Goal: Task Accomplishment & Management: Manage account settings

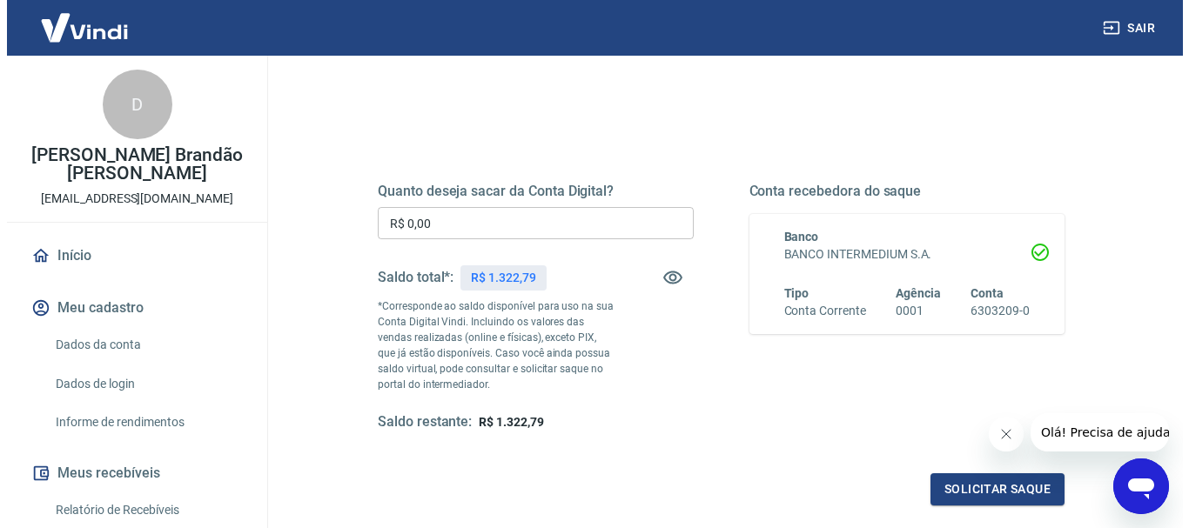
scroll to position [174, 0]
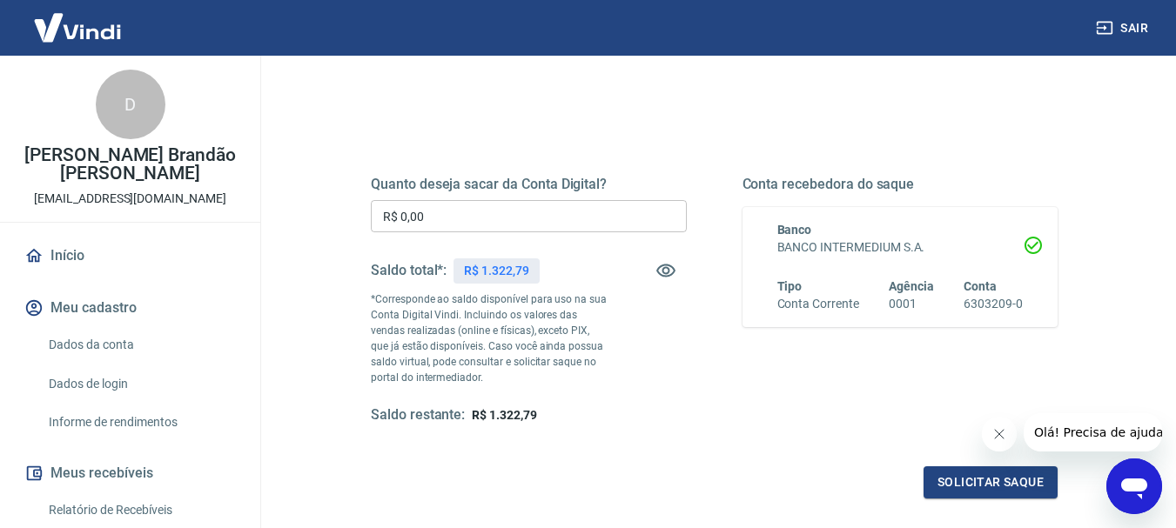
click at [587, 218] on input "R$ 0,00" at bounding box center [529, 216] width 316 height 32
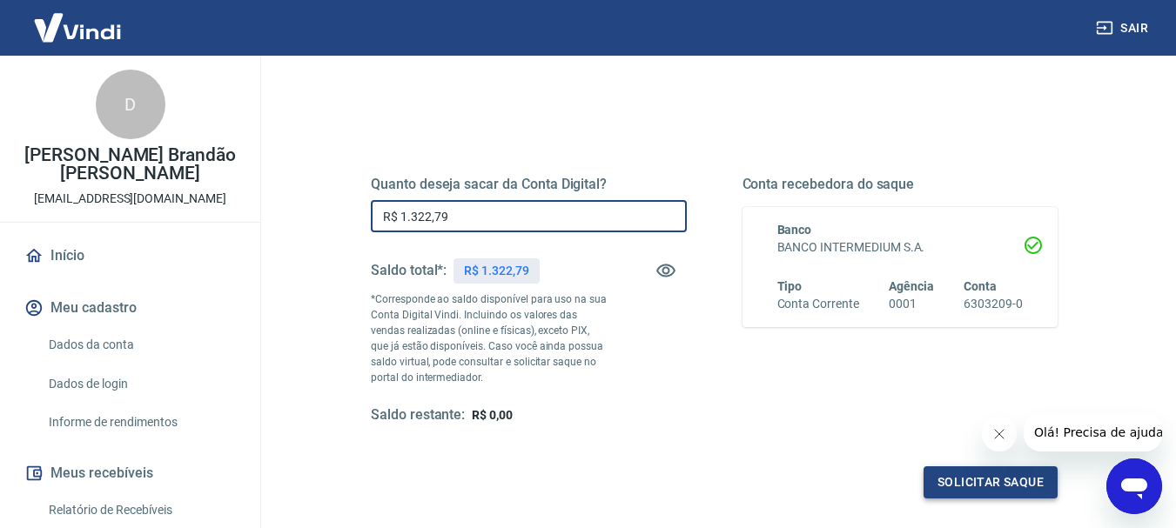
type input "R$ 1.322,79"
click at [976, 487] on button "Solicitar saque" at bounding box center [990, 482] width 134 height 32
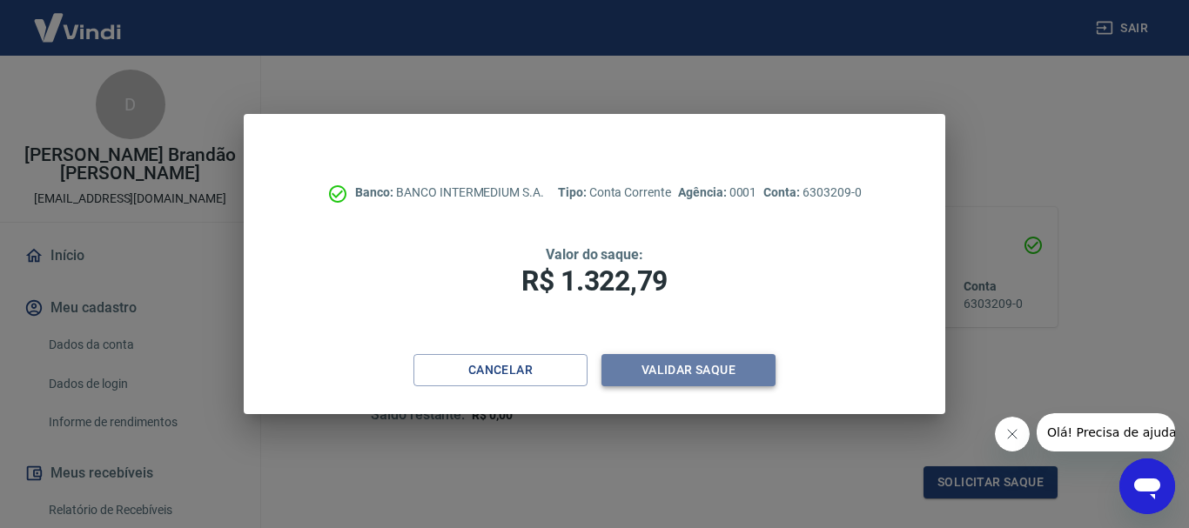
click at [752, 374] on button "Validar saque" at bounding box center [688, 370] width 174 height 32
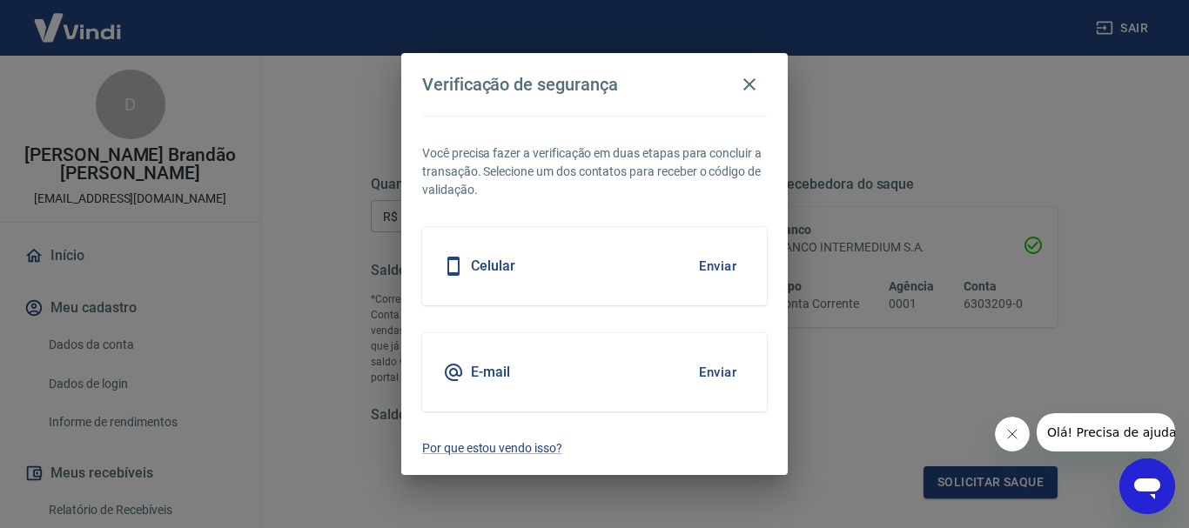
click at [702, 269] on button "Enviar" at bounding box center [717, 266] width 57 height 37
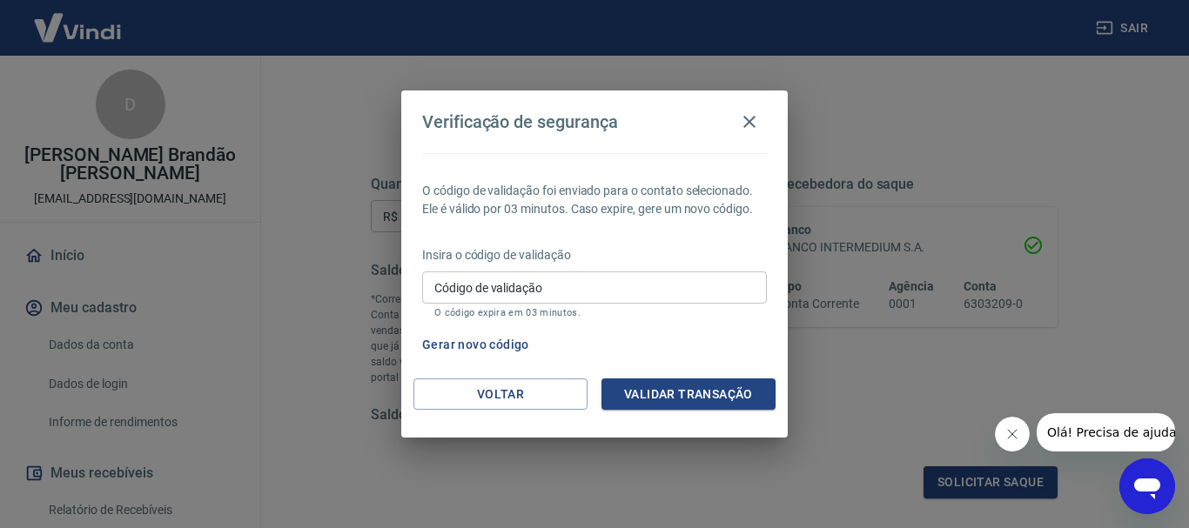
click at [702, 279] on input "Código de validação" at bounding box center [594, 288] width 345 height 32
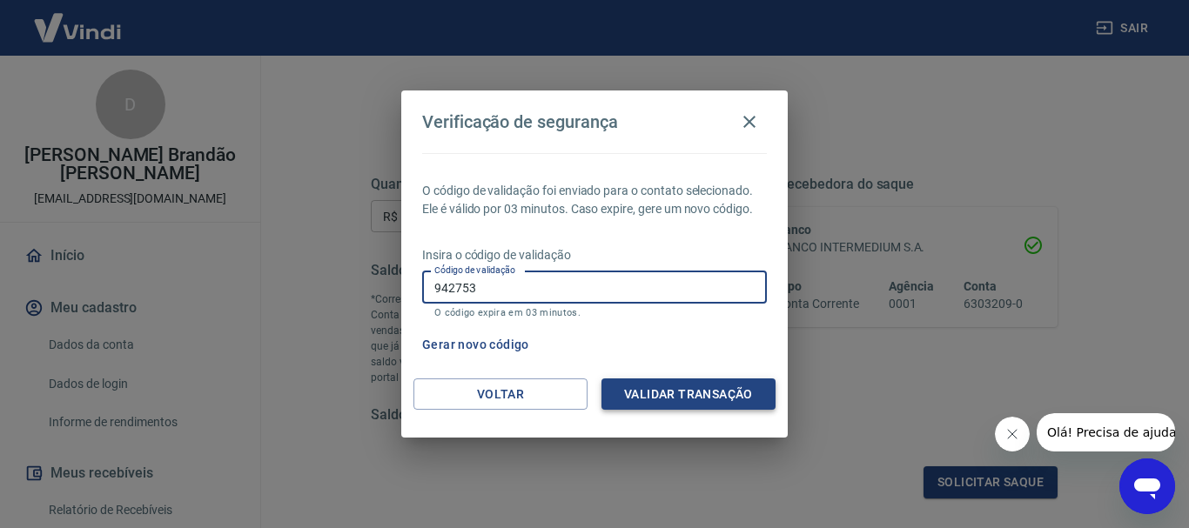
type input "942753"
click at [676, 392] on button "Validar transação" at bounding box center [688, 395] width 174 height 32
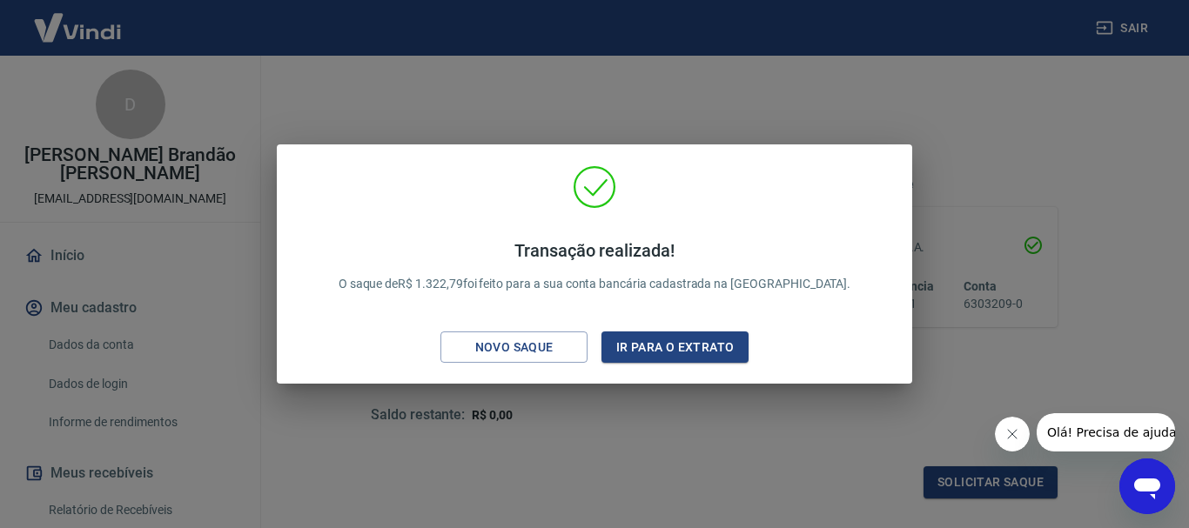
click at [1042, 113] on div "Transação realizada! O saque de R$ 1.322,79 foi feito para a sua conta bancária…" at bounding box center [594, 264] width 1189 height 528
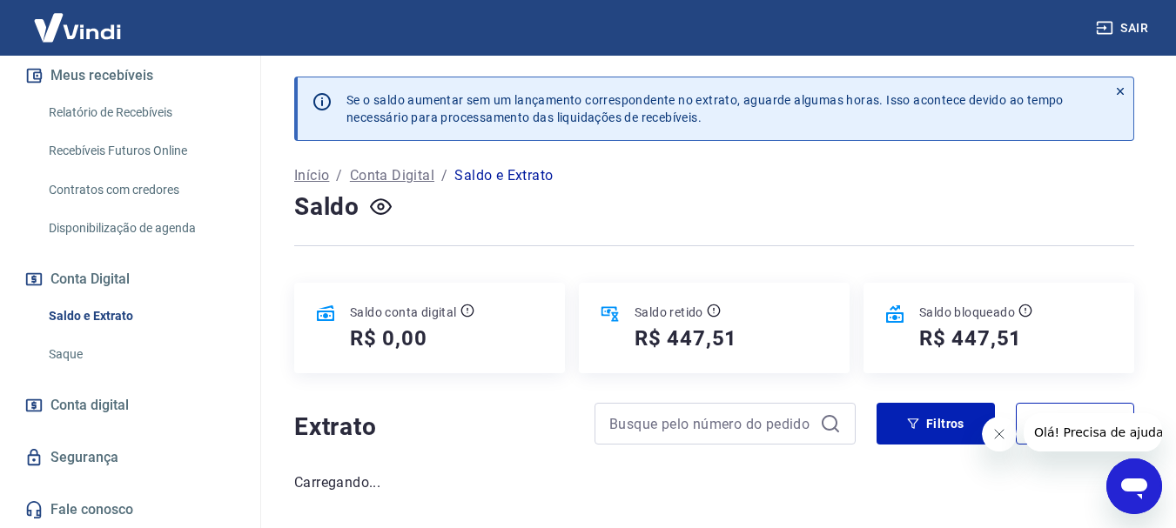
scroll to position [399, 0]
click at [110, 356] on link "Saque" at bounding box center [141, 354] width 198 height 36
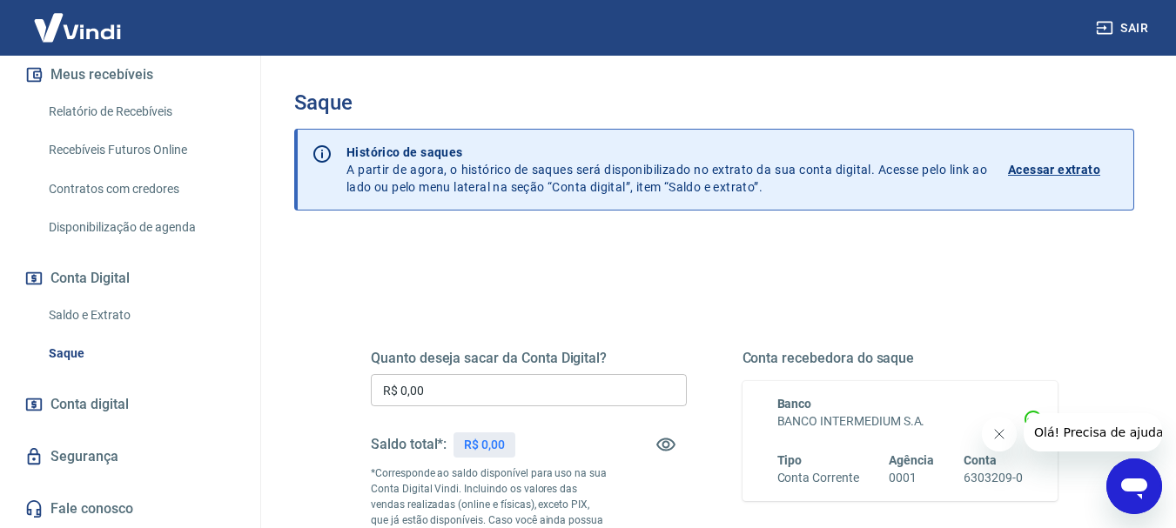
click at [112, 310] on link "Saldo e Extrato" at bounding box center [141, 316] width 198 height 36
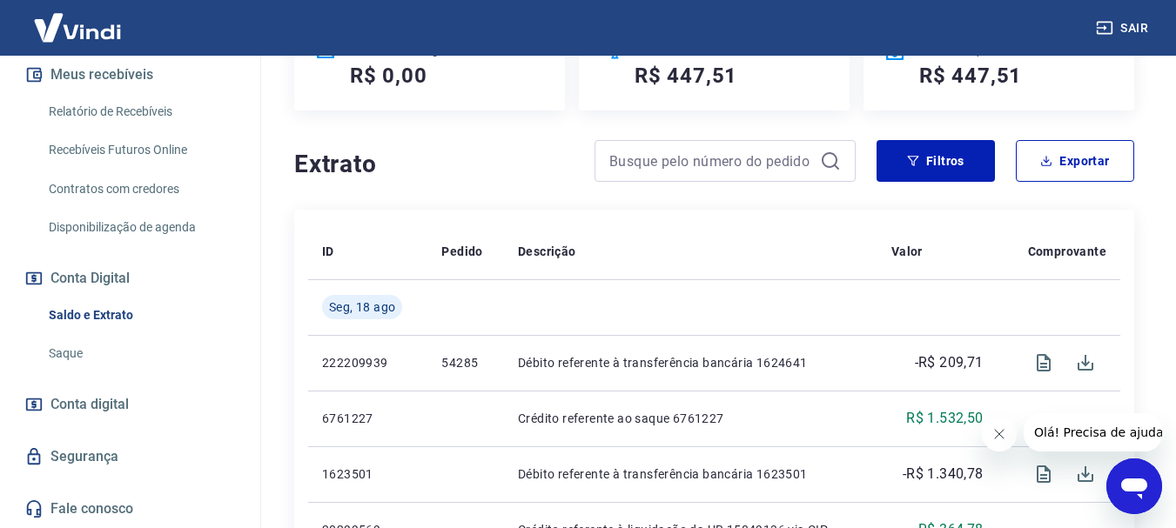
scroll to position [348, 0]
